Goal: Information Seeking & Learning: Learn about a topic

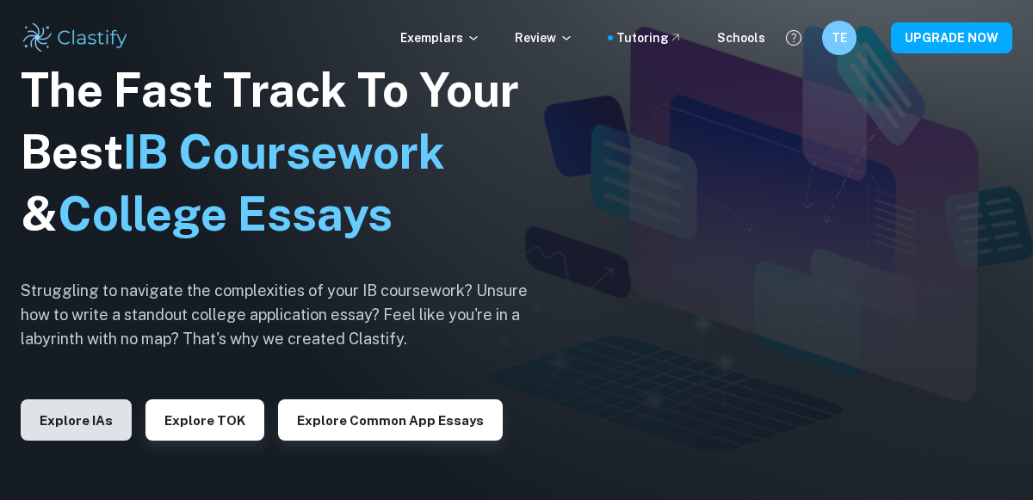
click at [89, 417] on button "Explore IAs" at bounding box center [76, 419] width 111 height 41
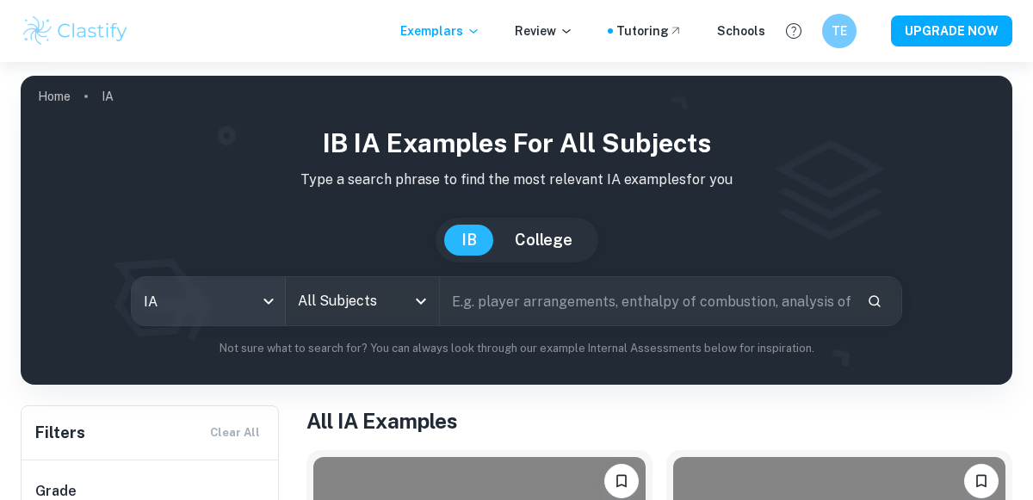
click at [206, 288] on body "We value your privacy We use cookies to enhance your browsing experience, serve…" at bounding box center [516, 312] width 1033 height 500
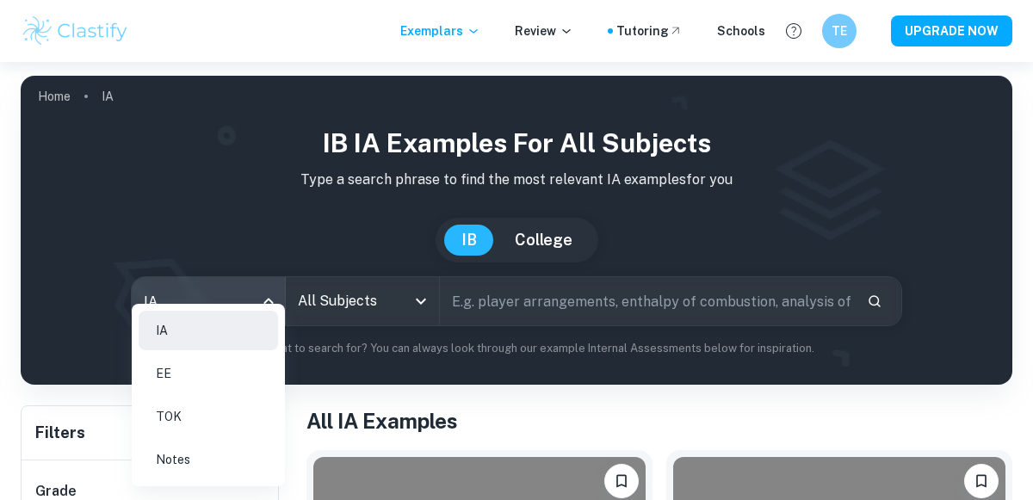
click at [358, 301] on div at bounding box center [516, 250] width 1033 height 500
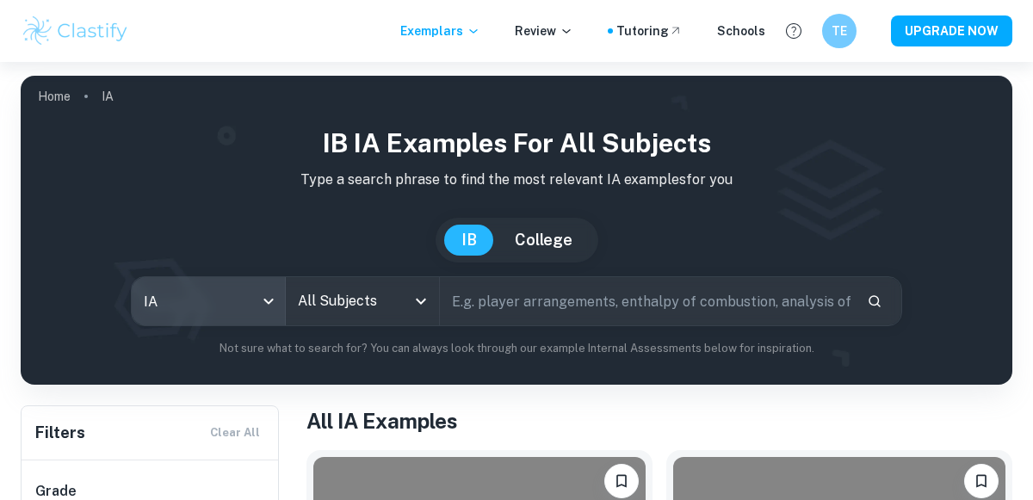
click at [361, 302] on input "All Subjects" at bounding box center [349, 301] width 112 height 33
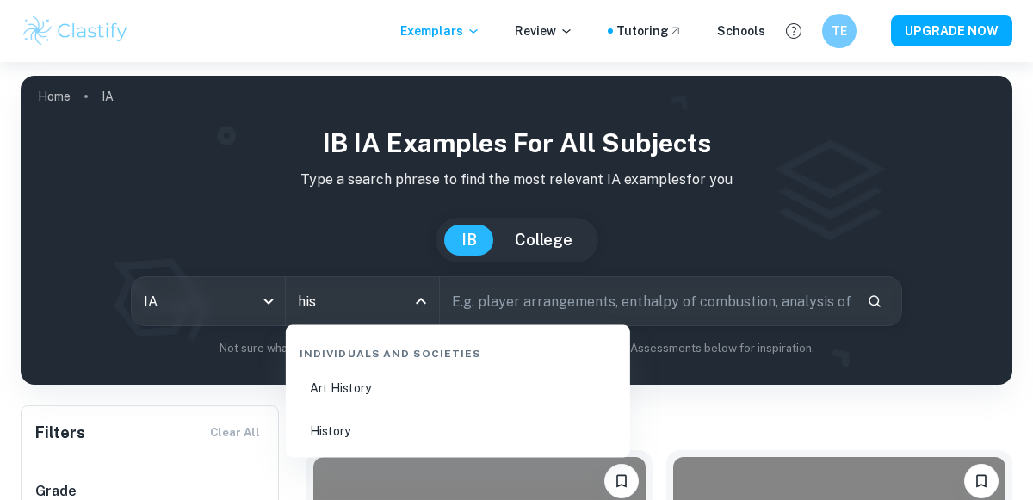
click at [368, 429] on li "History" at bounding box center [458, 431] width 330 height 40
type input "History"
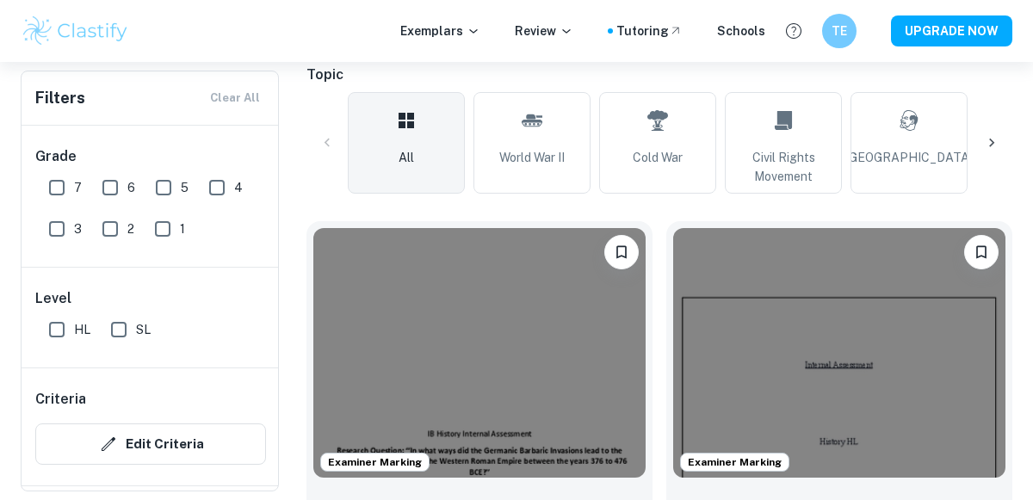
scroll to position [363, 0]
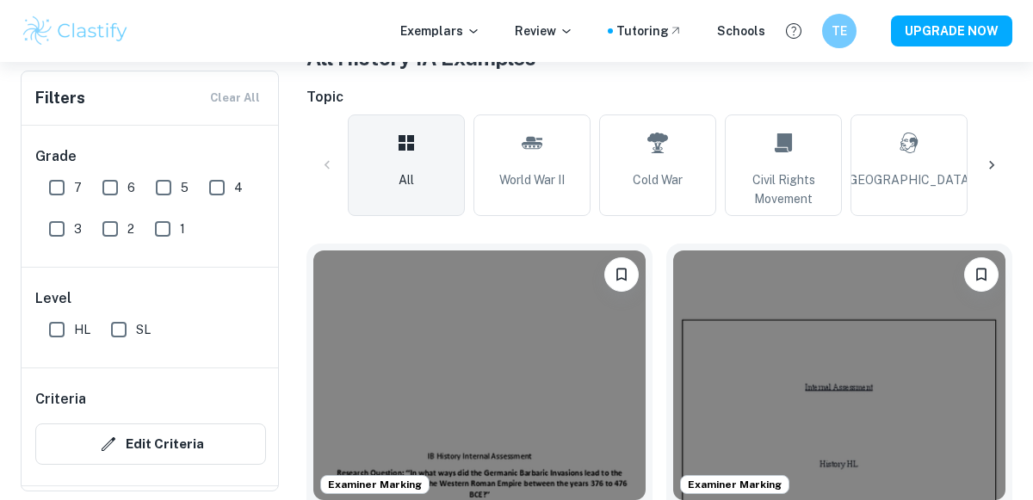
click at [984, 176] on div at bounding box center [991, 165] width 41 height 41
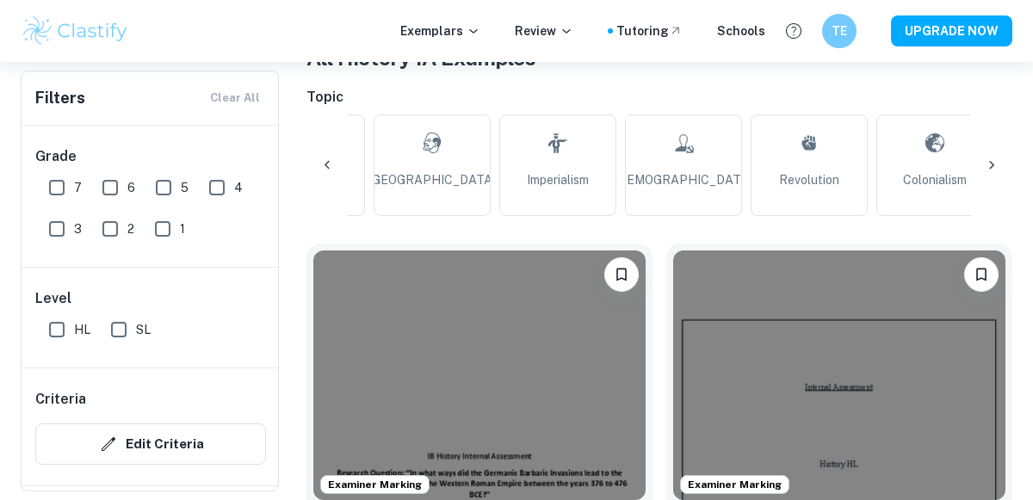
scroll to position [0, 581]
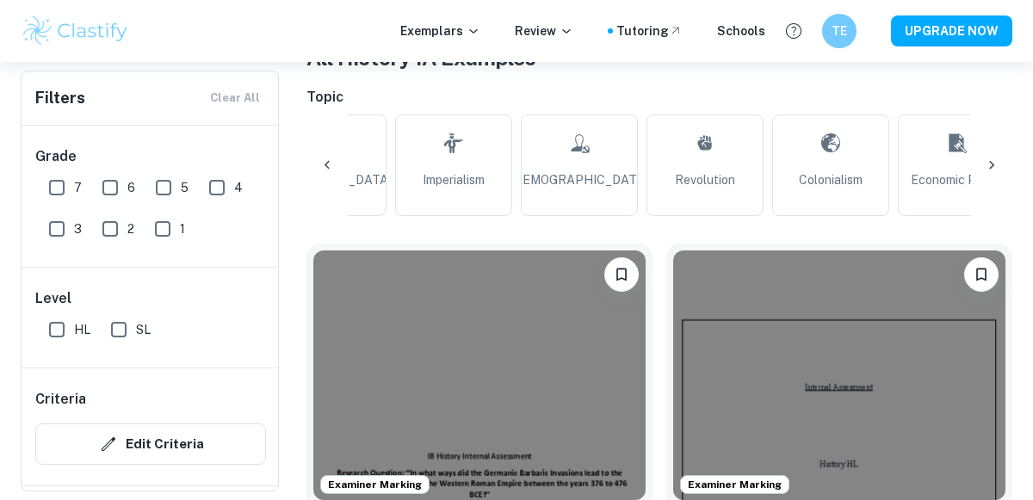
click at [984, 176] on div at bounding box center [991, 165] width 41 height 41
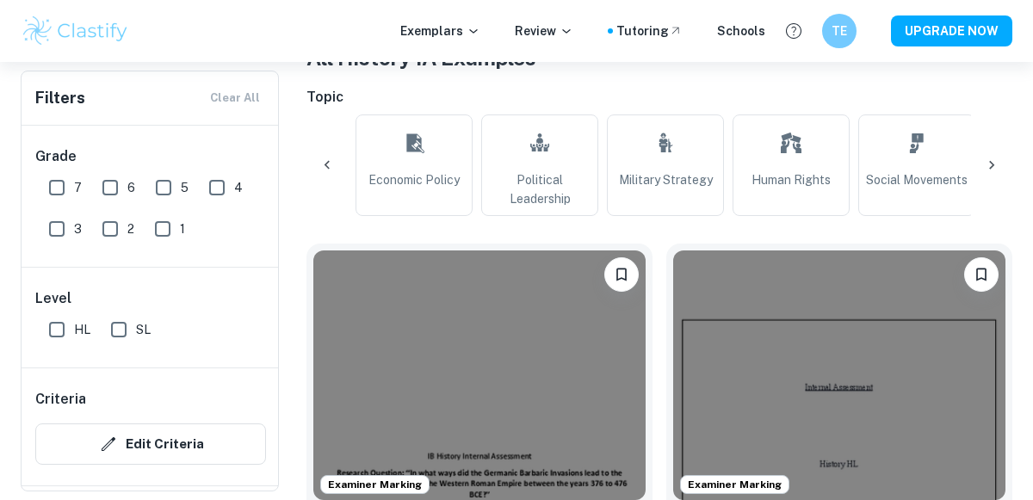
scroll to position [0, 1162]
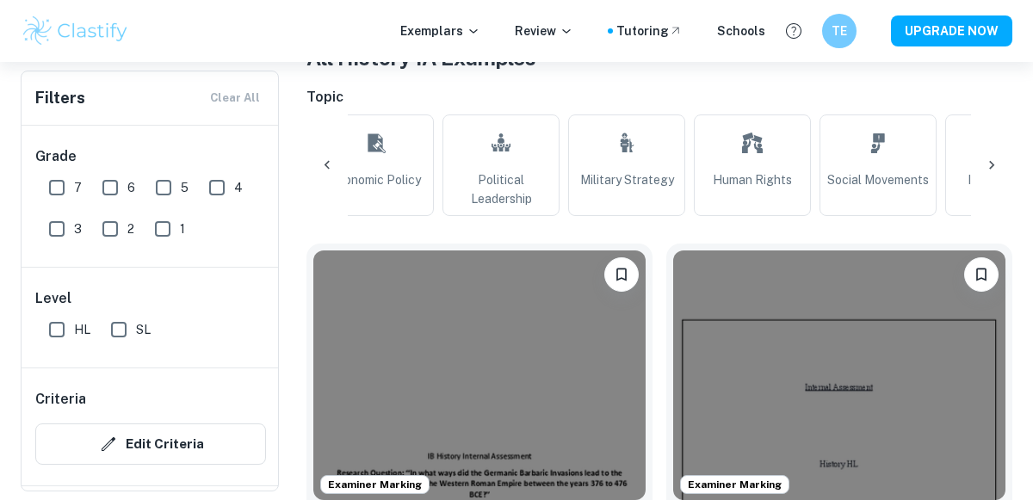
click at [984, 176] on div at bounding box center [991, 165] width 41 height 41
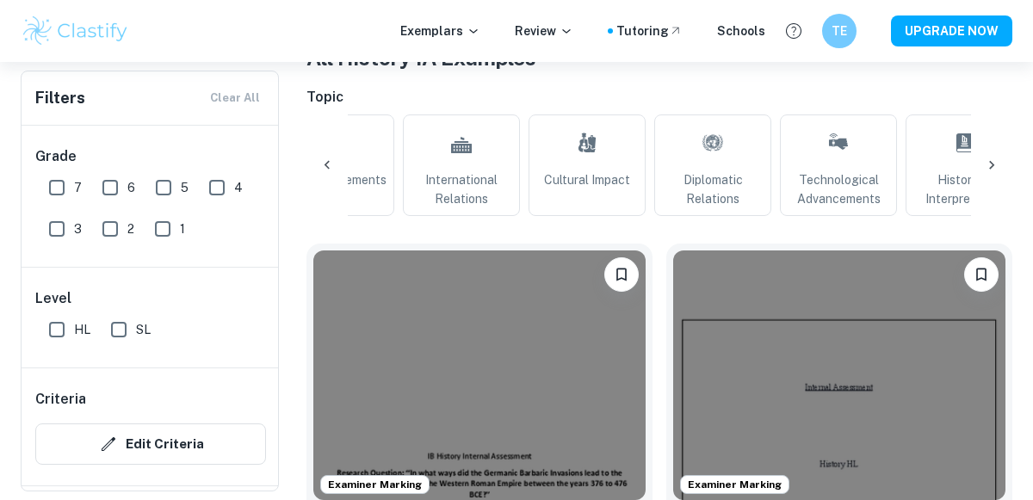
scroll to position [0, 1743]
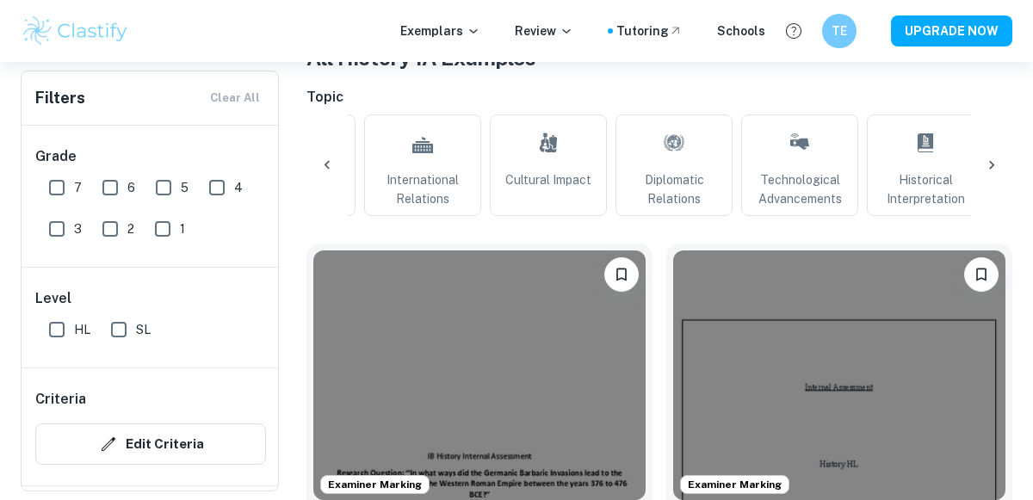
click at [334, 167] on icon at bounding box center [326, 165] width 17 height 17
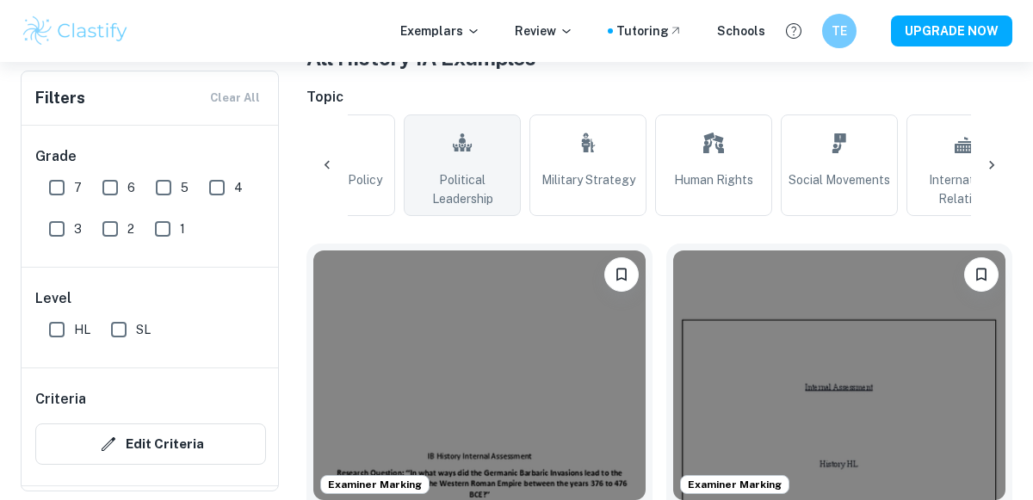
scroll to position [0, 1162]
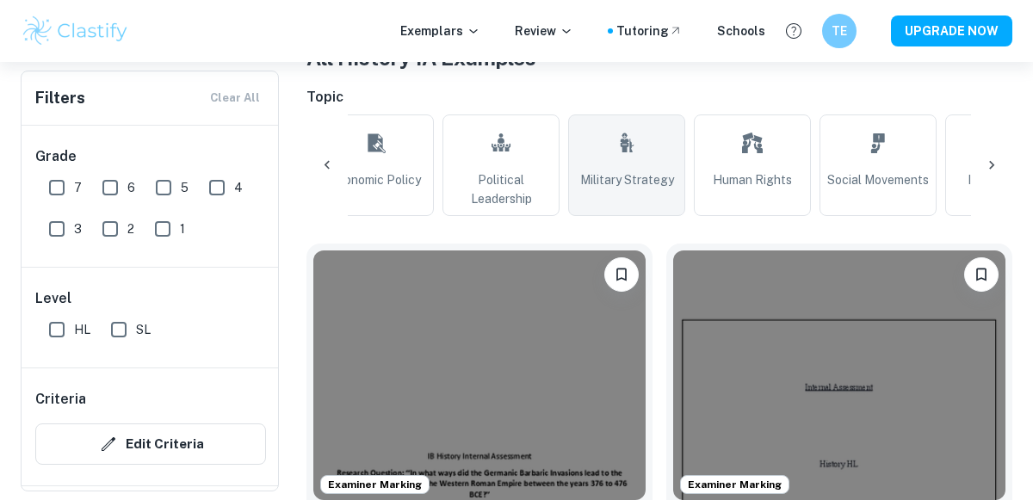
click at [598, 139] on link "Military Strategy" at bounding box center [626, 165] width 117 height 102
type input "Military Strategy"
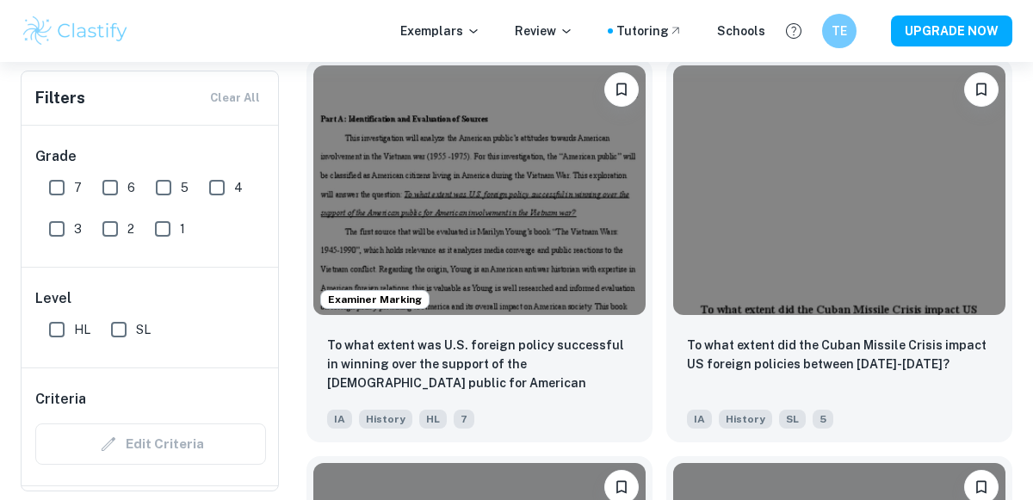
scroll to position [2135, 0]
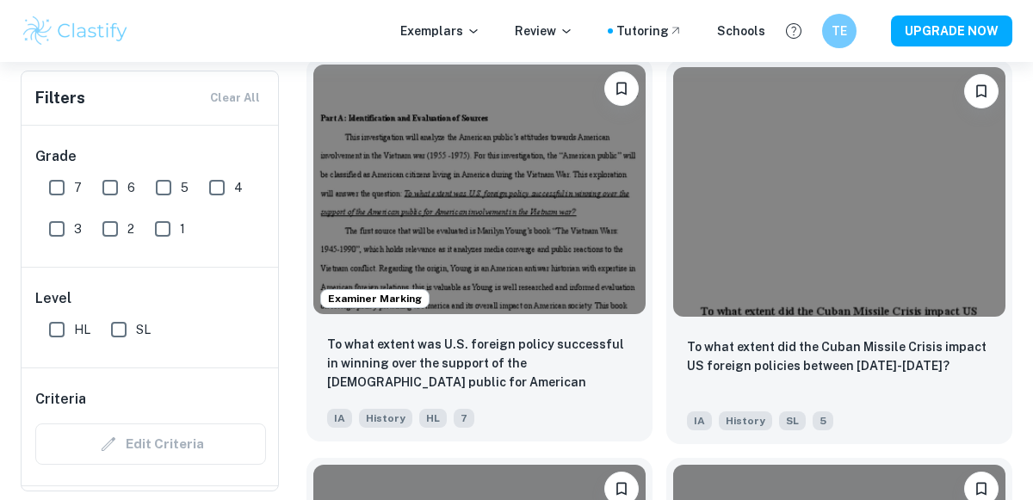
click at [521, 167] on img at bounding box center [479, 190] width 332 height 250
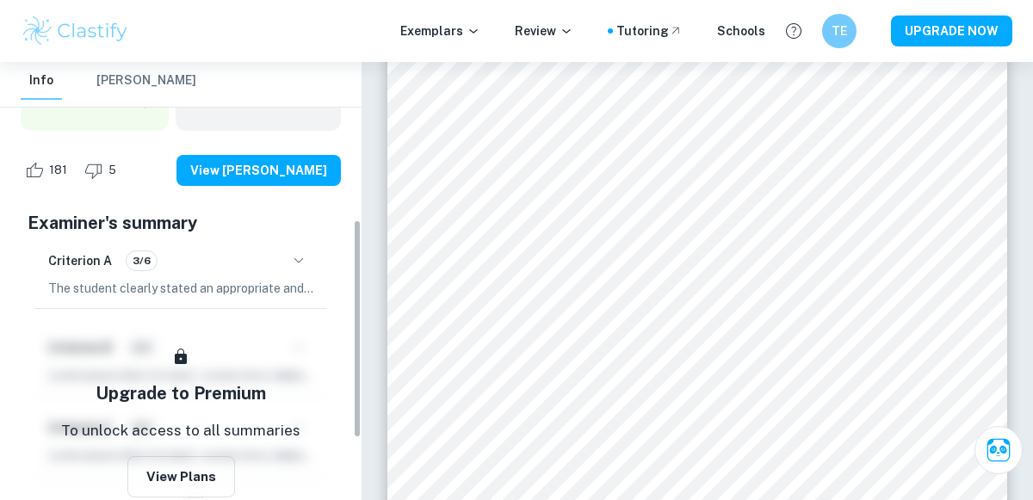
scroll to position [315, 0]
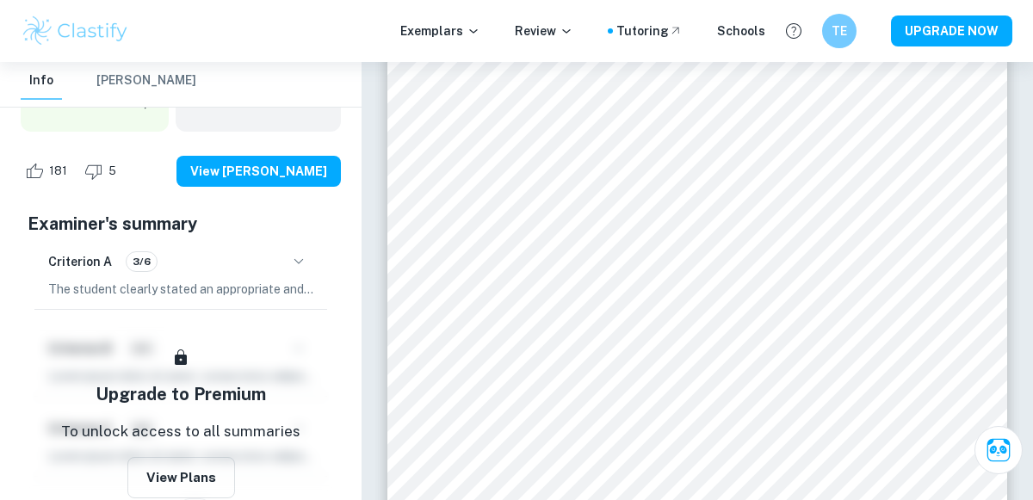
click at [299, 266] on icon "button" at bounding box center [298, 261] width 21 height 21
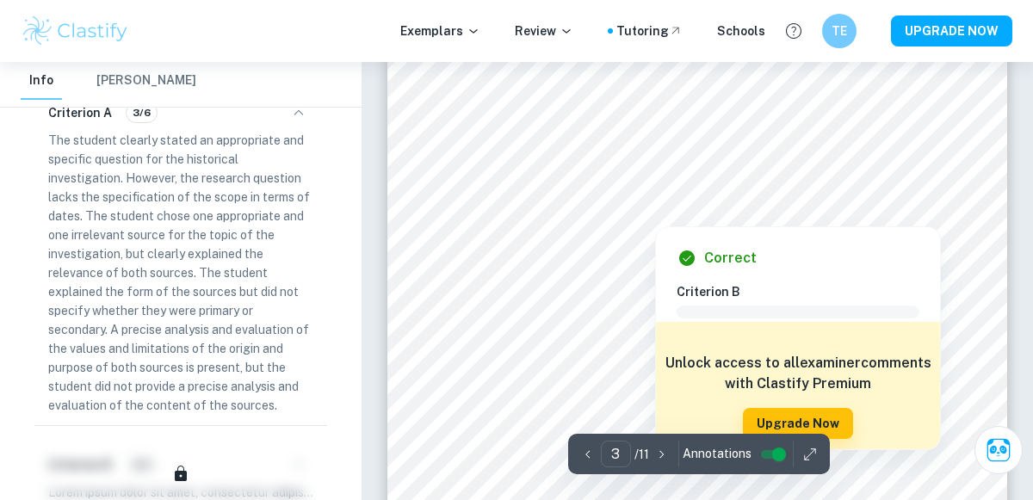
scroll to position [2015, 0]
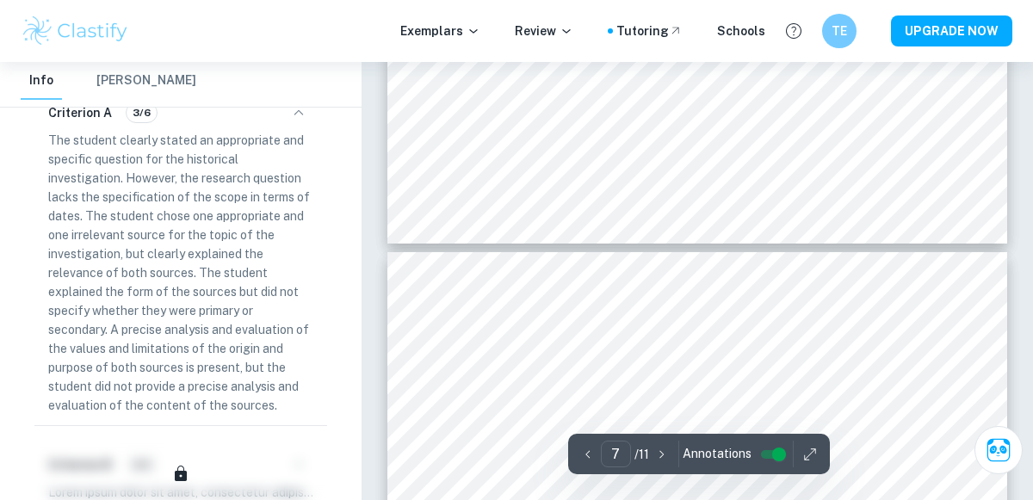
type input "8"
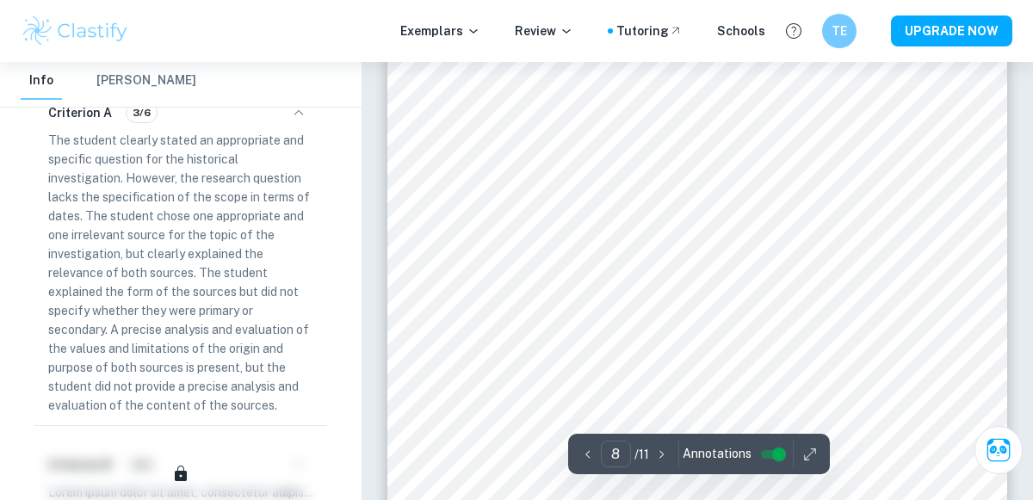
scroll to position [6231, 0]
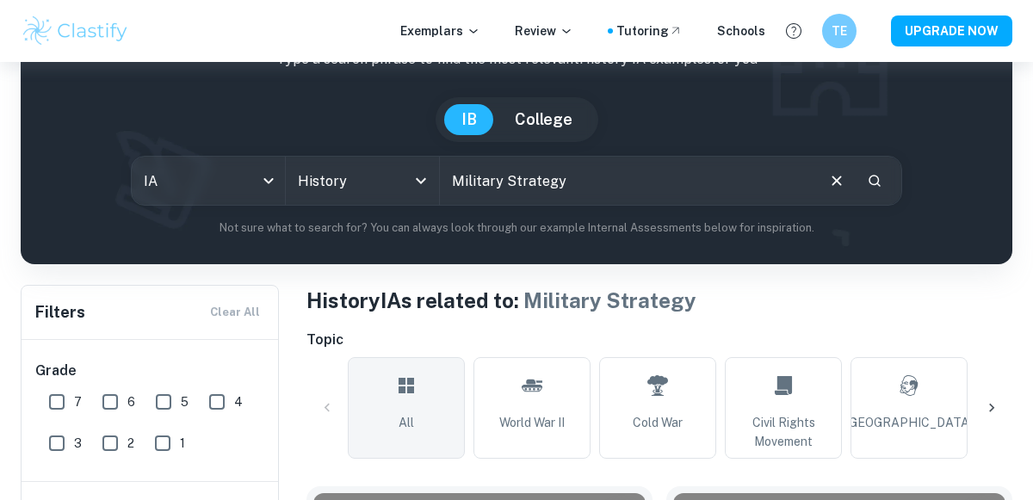
click at [433, 386] on link "All" at bounding box center [406, 408] width 117 height 102
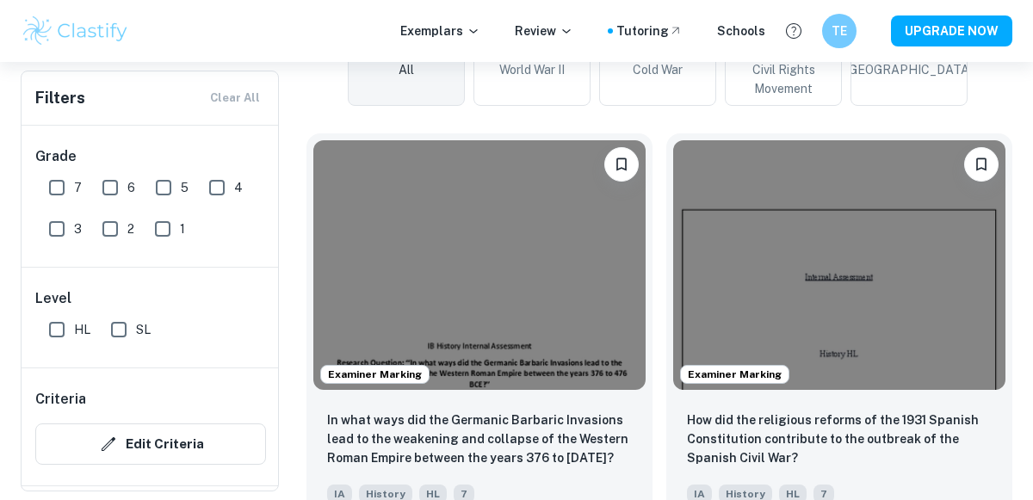
scroll to position [474, 0]
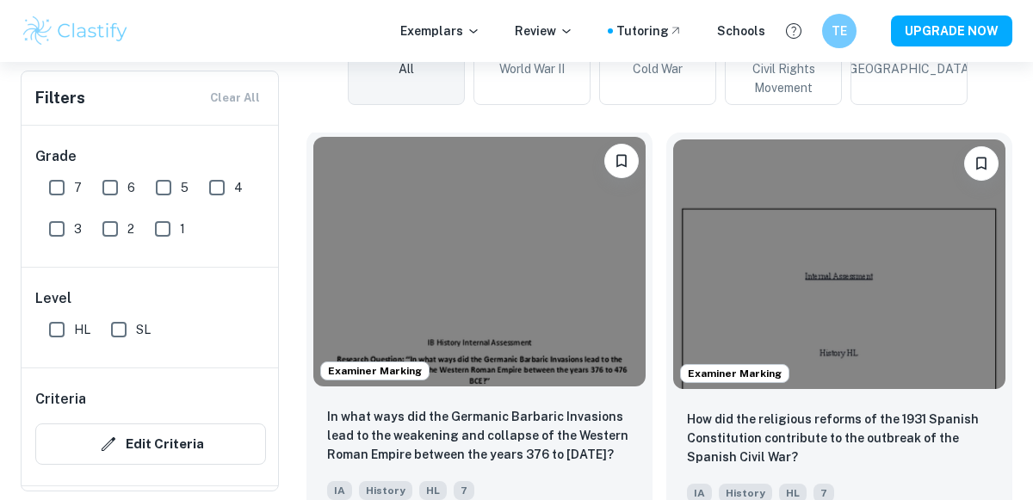
click at [590, 215] on img at bounding box center [479, 262] width 332 height 250
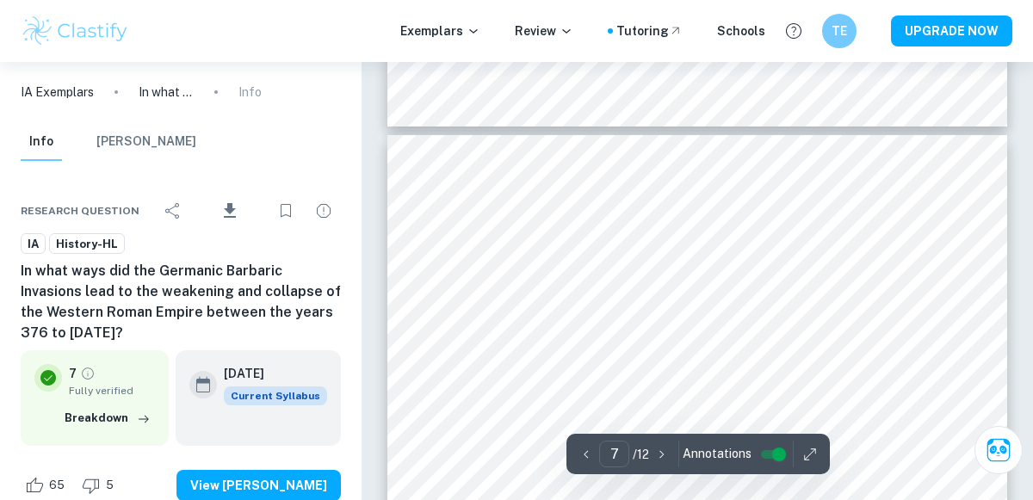
scroll to position [5455, 0]
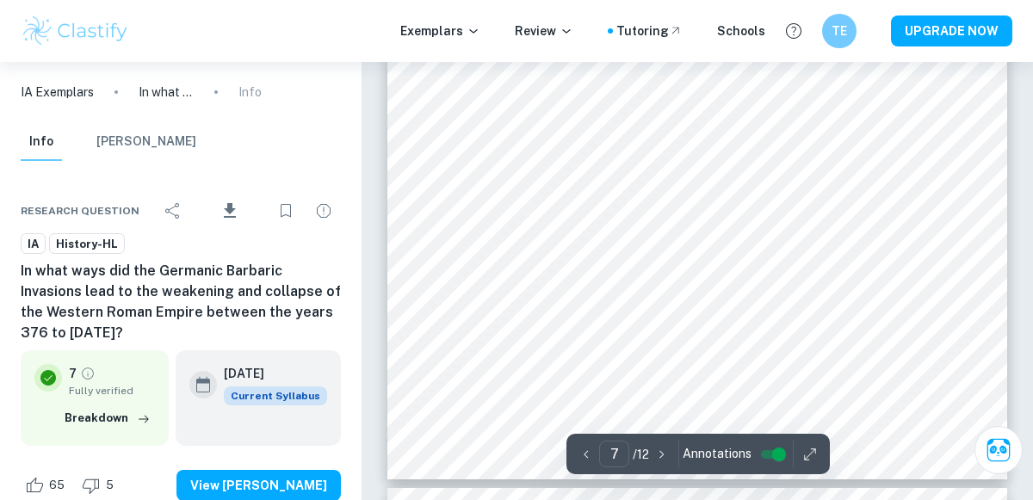
type input "8"
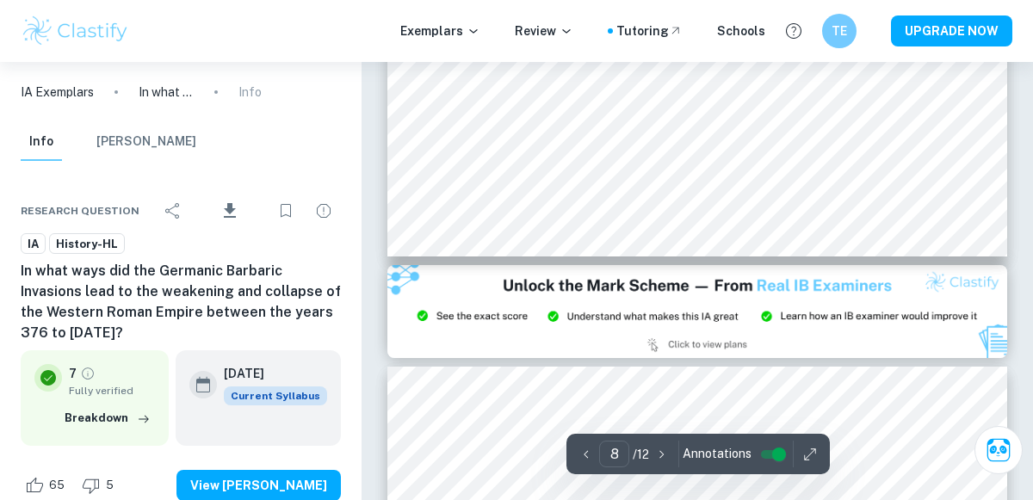
scroll to position [7091, 0]
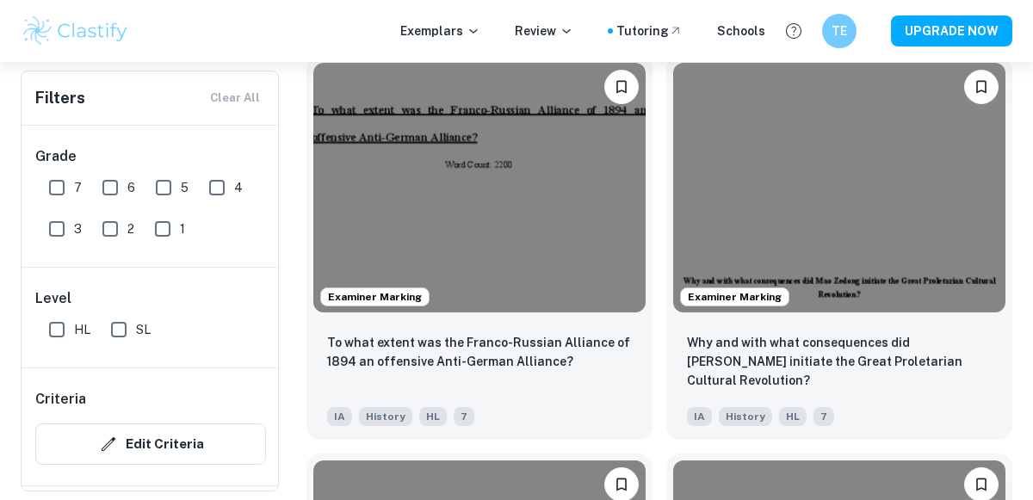
scroll to position [2139, 0]
click at [532, 267] on img at bounding box center [479, 188] width 332 height 250
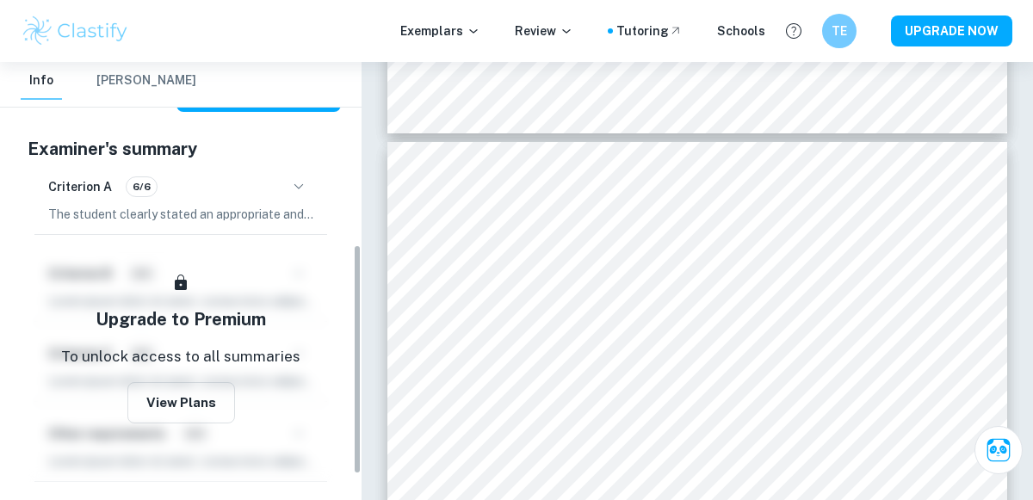
scroll to position [350, 0]
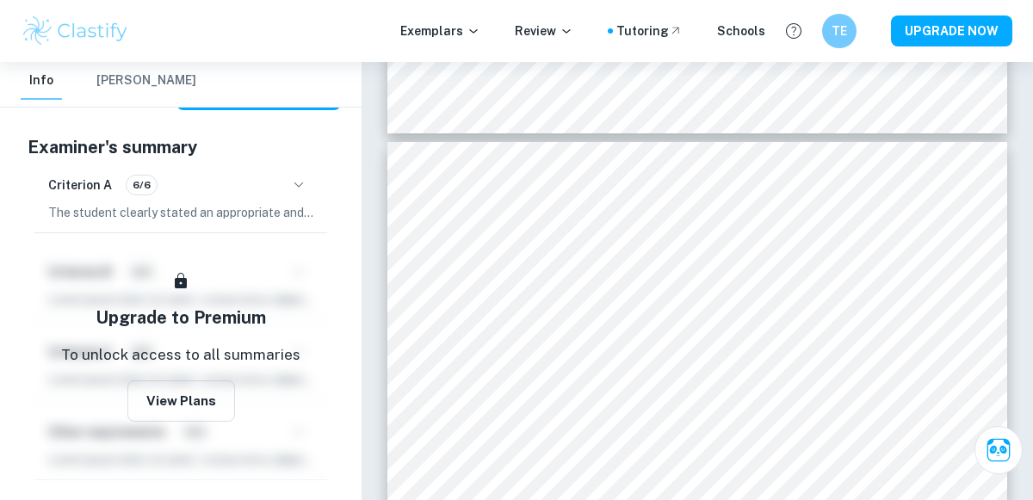
click at [268, 199] on div "Criterion A 6/6 The student clearly stated an appropriate and specific question…" at bounding box center [180, 196] width 293 height 72
click at [299, 188] on icon "button" at bounding box center [298, 185] width 21 height 21
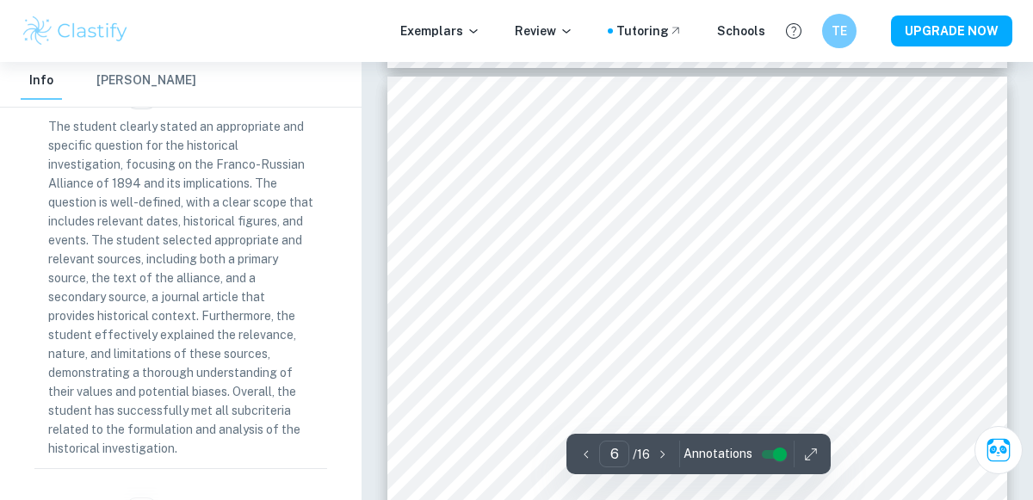
scroll to position [4623, 0]
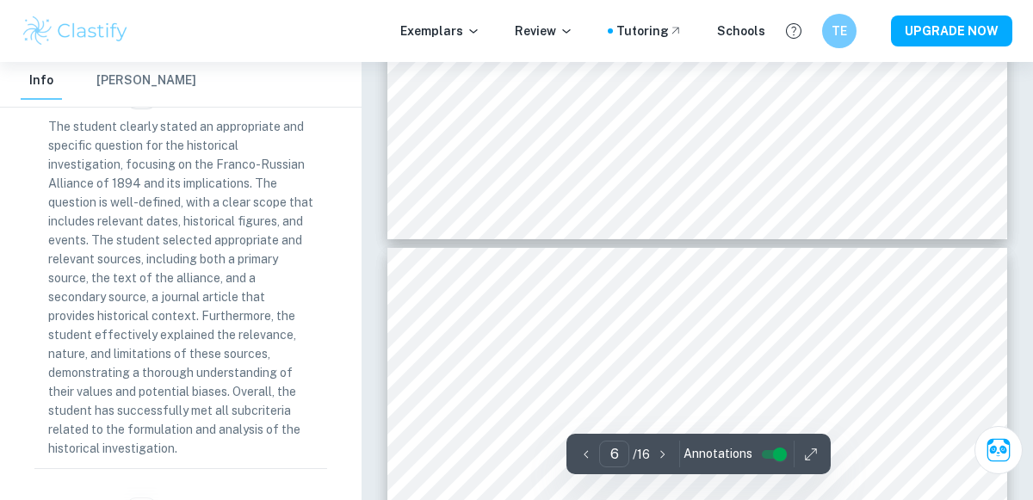
type input "7"
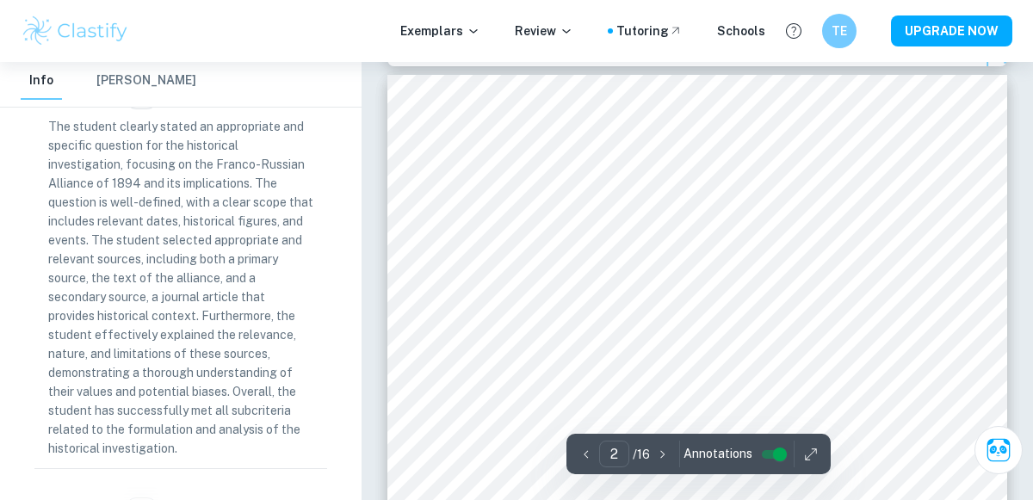
scroll to position [741, 0]
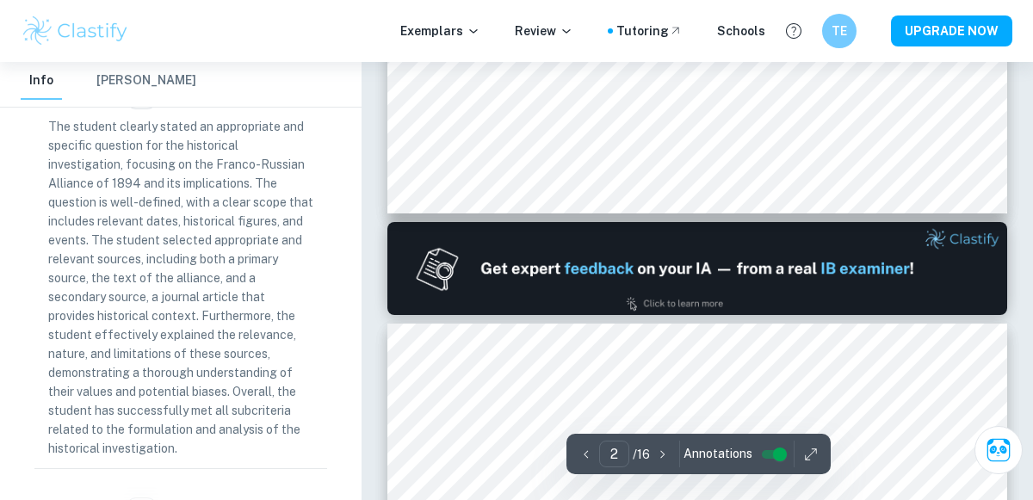
type input "1"
